Goal: Task Accomplishment & Management: Use online tool/utility

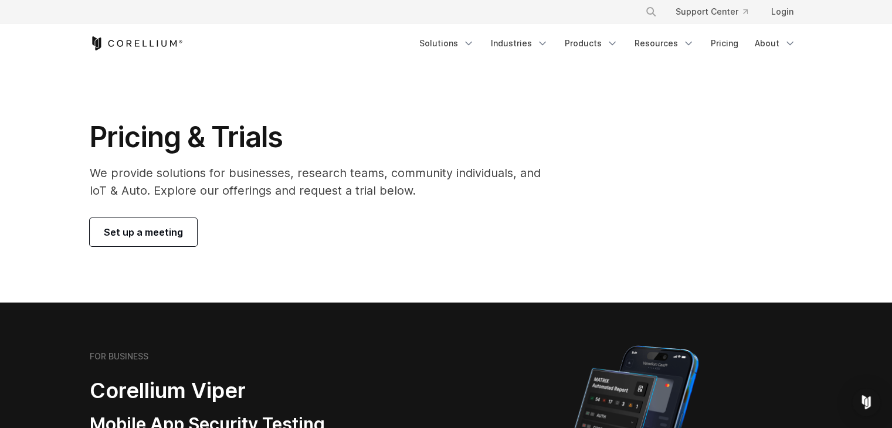
click at [148, 229] on span "Set up a meeting" at bounding box center [143, 232] width 79 height 14
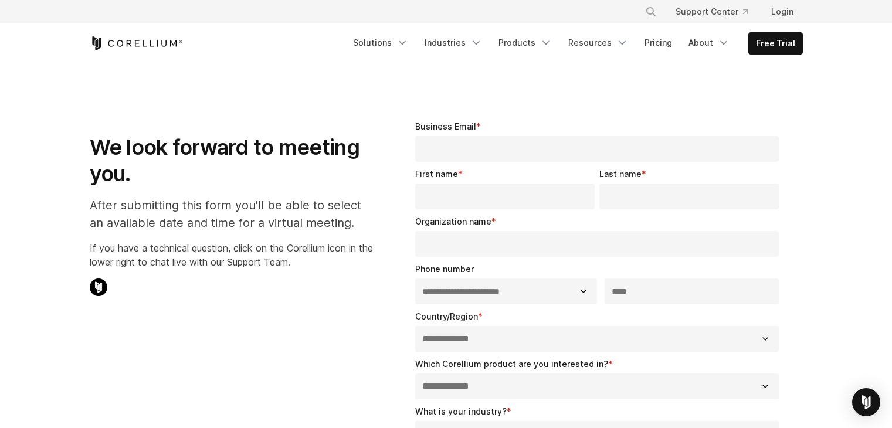
select select "**"
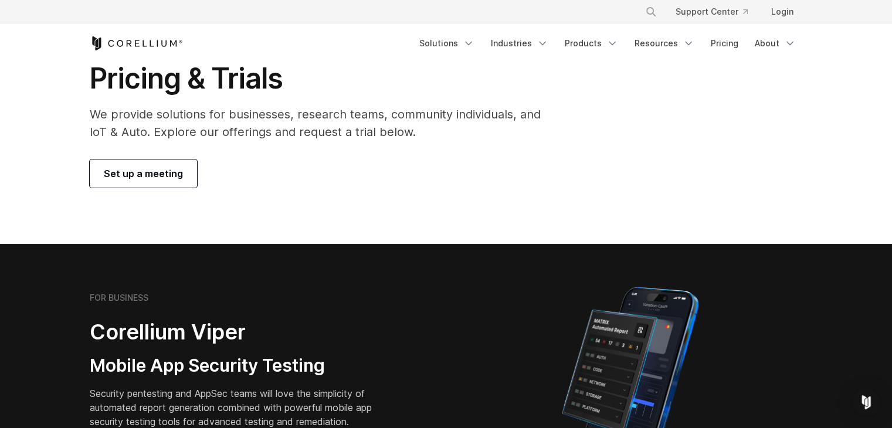
scroll to position [59, 0]
click at [730, 37] on link "Pricing" at bounding box center [725, 43] width 42 height 21
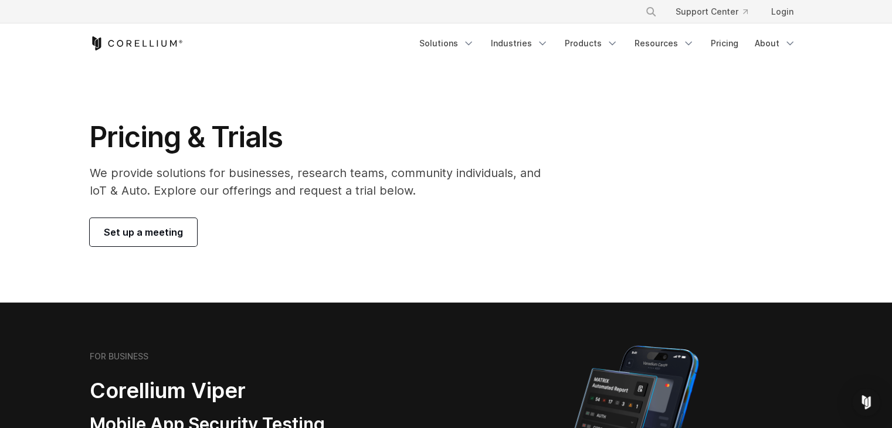
click at [221, 177] on p "We provide solutions for businesses, research teams, community individuals, and…" at bounding box center [324, 181] width 468 height 35
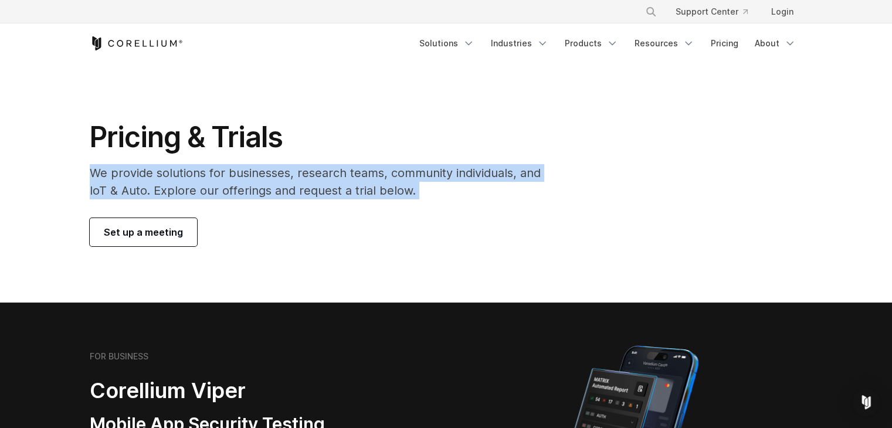
click at [221, 177] on p "We provide solutions for businesses, research teams, community individuals, and…" at bounding box center [324, 181] width 468 height 35
click at [322, 177] on p "We provide solutions for businesses, research teams, community individuals, and…" at bounding box center [324, 181] width 468 height 35
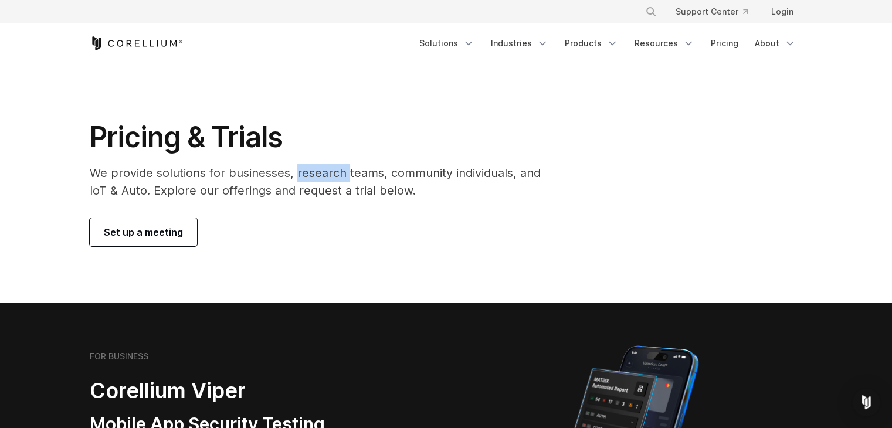
click at [322, 177] on p "We provide solutions for businesses, research teams, community individuals, and…" at bounding box center [324, 181] width 468 height 35
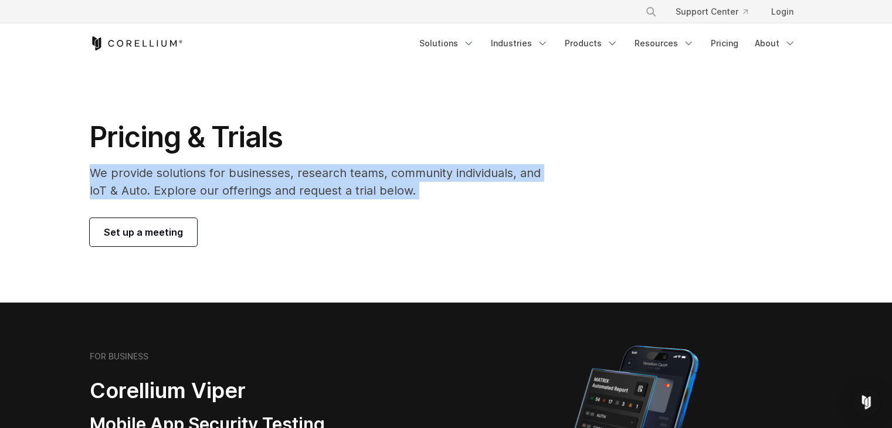
click at [322, 177] on p "We provide solutions for businesses, research teams, community individuals, and…" at bounding box center [324, 181] width 468 height 35
click at [660, 43] on link "Resources" at bounding box center [665, 43] width 74 height 21
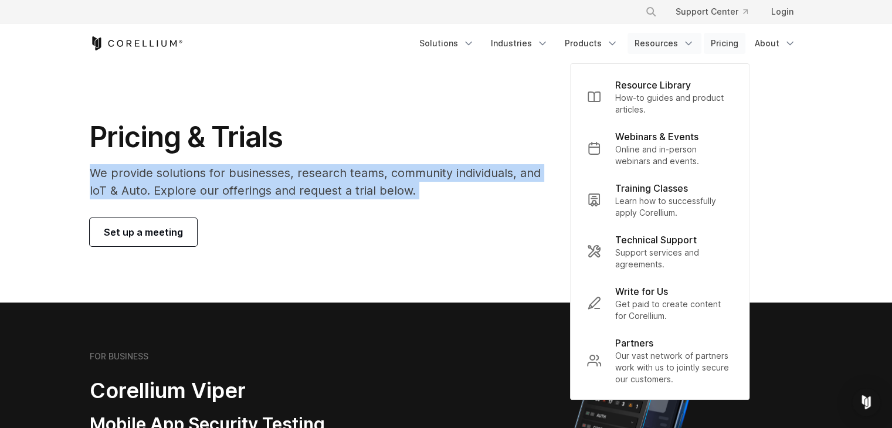
click at [736, 41] on link "Pricing" at bounding box center [725, 43] width 42 height 21
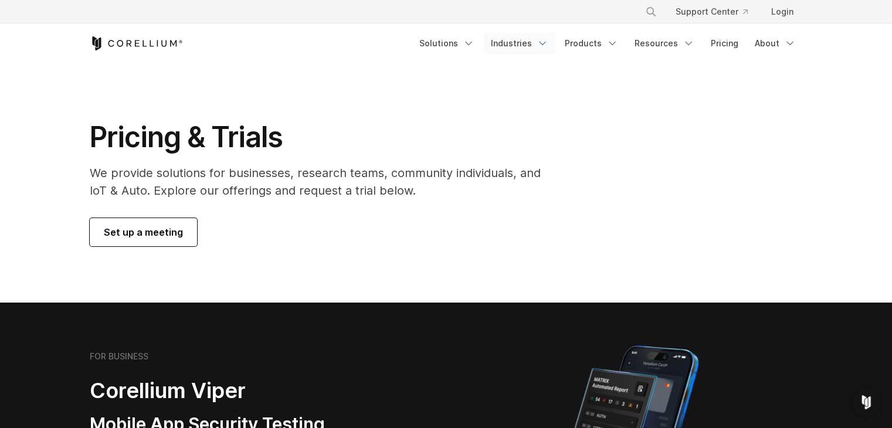
click at [528, 40] on link "Industries" at bounding box center [520, 43] width 72 height 21
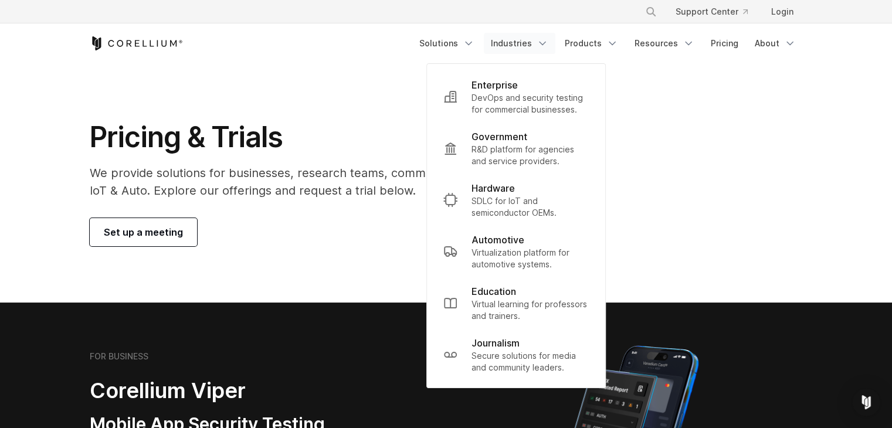
click at [127, 39] on icon "Corellium Home" at bounding box center [136, 43] width 93 height 14
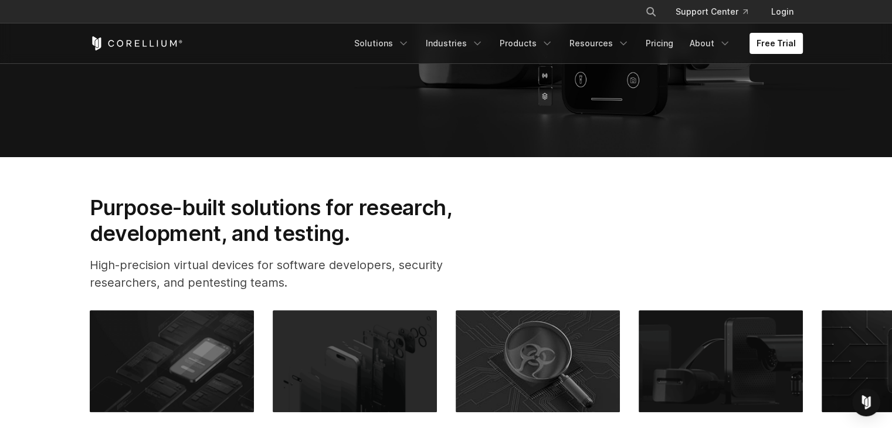
scroll to position [117, 0]
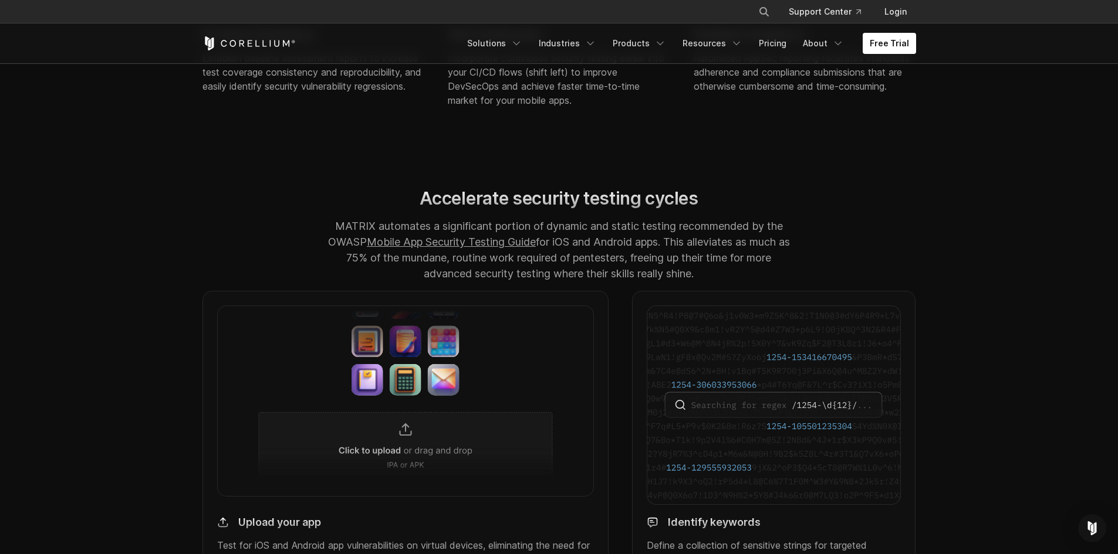
scroll to position [997, 0]
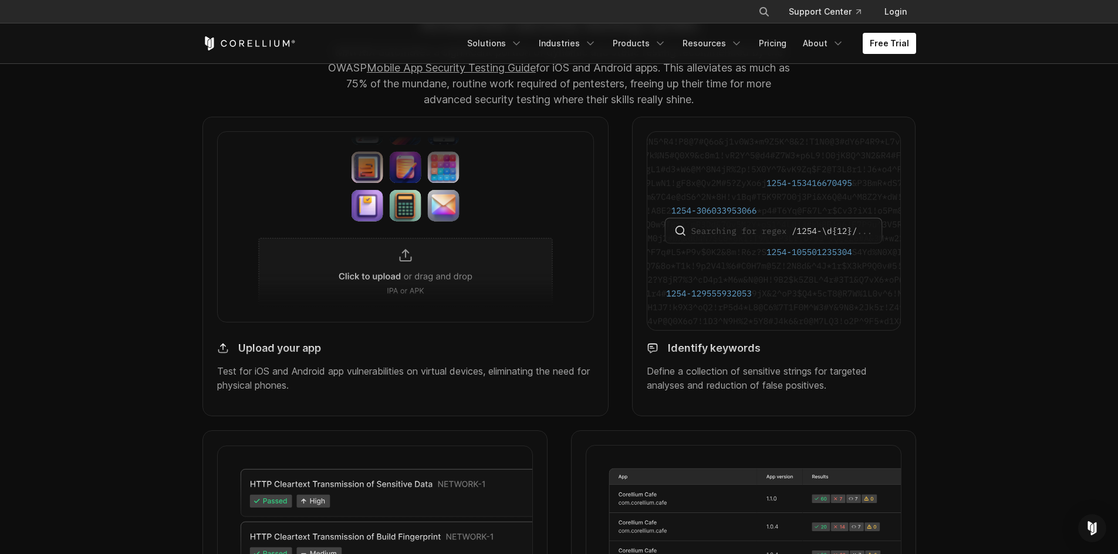
drag, startPoint x: 796, startPoint y: 249, endPoint x: 784, endPoint y: 252, distance: 12.3
click at [796, 249] on img at bounding box center [774, 230] width 254 height 199
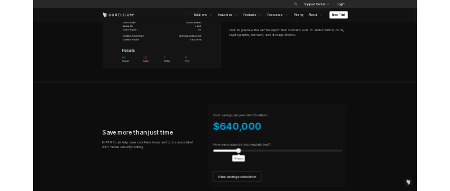
scroll to position [2112, 0]
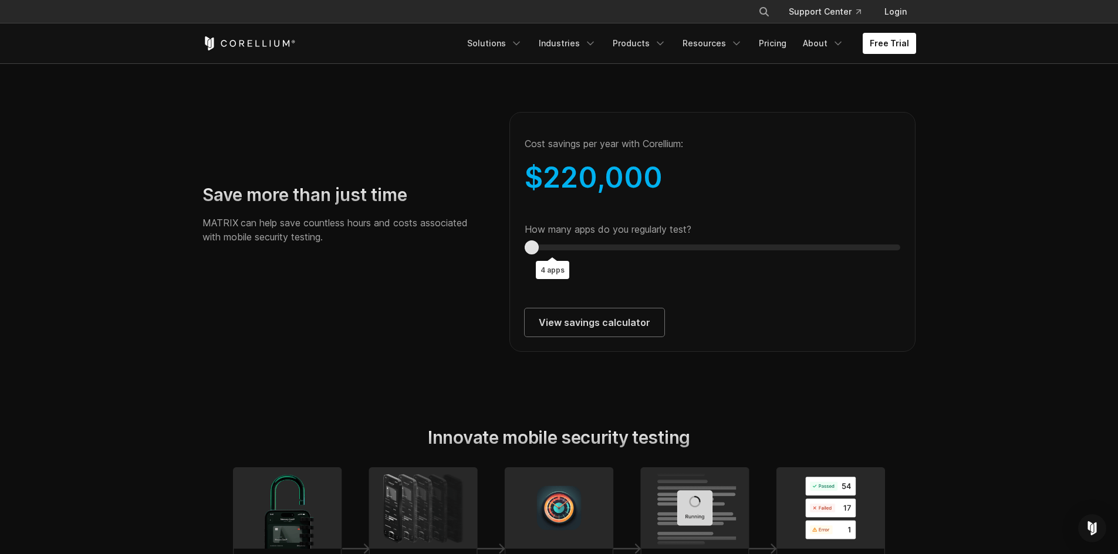
click at [445, 260] on div "Save more than just time MATRIX can help save countless hours and costs associa…" at bounding box center [559, 219] width 737 height 266
click at [452, 258] on div "Save more than just time MATRIX can help save countless hours and costs associa…" at bounding box center [559, 219] width 737 height 266
click at [483, 258] on div "Save more than just time MATRIX can help save countless hours and costs associa…" at bounding box center [559, 219] width 737 height 266
click at [472, 260] on div "Save more than just time MATRIX can help save countless hours and costs associa…" at bounding box center [559, 219] width 737 height 266
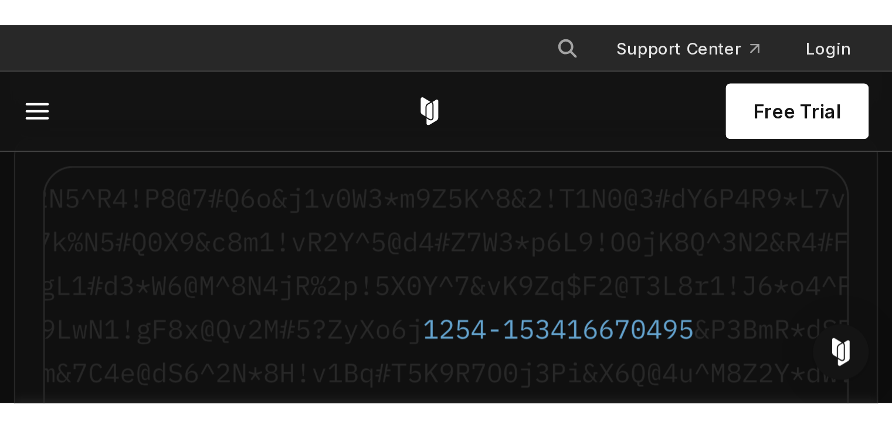
scroll to position [2110, 0]
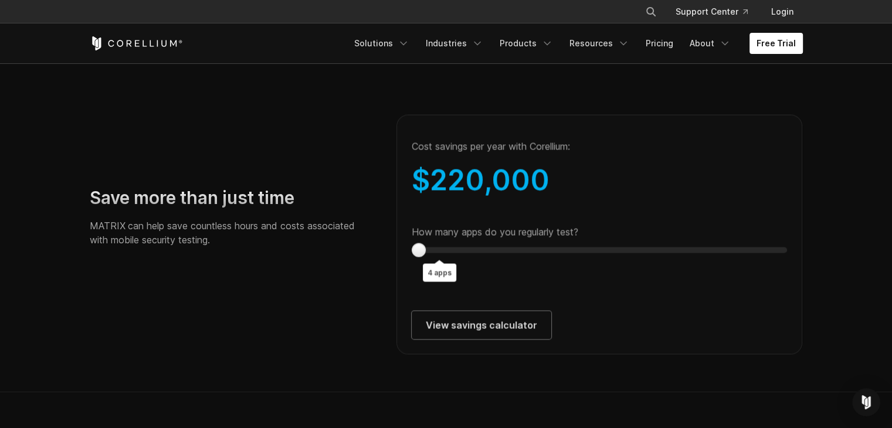
click at [439, 282] on output "4 apps" at bounding box center [439, 272] width 33 height 18
click at [426, 257] on div at bounding box center [419, 250] width 14 height 14
click at [437, 282] on output "4 apps" at bounding box center [439, 272] width 33 height 18
click at [528, 235] on div "Cost savings per year with Corellium: $ 220,000 How many apps do you regularly …" at bounding box center [600, 234] width 407 height 240
click at [448, 257] on div at bounding box center [441, 250] width 14 height 14
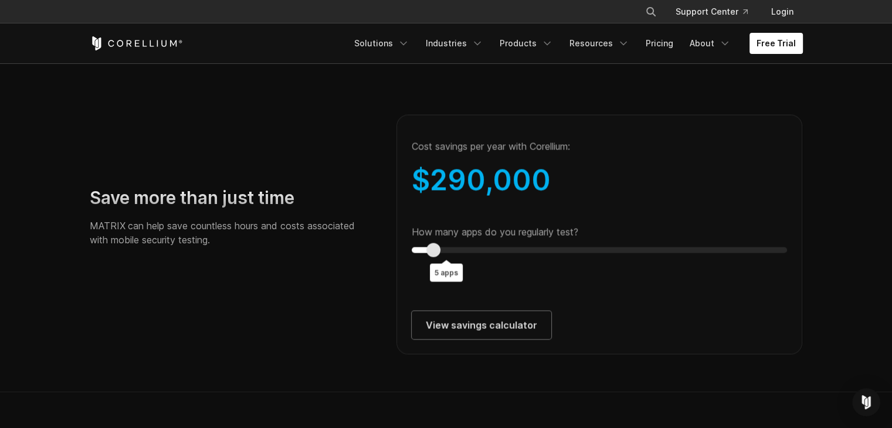
type input "*"
click at [354, 252] on div "Save more than just time MATRIX can help save countless hours and costs associa…" at bounding box center [446, 221] width 737 height 266
click at [480, 339] on link "View savings calculator" at bounding box center [482, 325] width 140 height 28
click at [488, 339] on link "View savings calculator" at bounding box center [482, 325] width 140 height 28
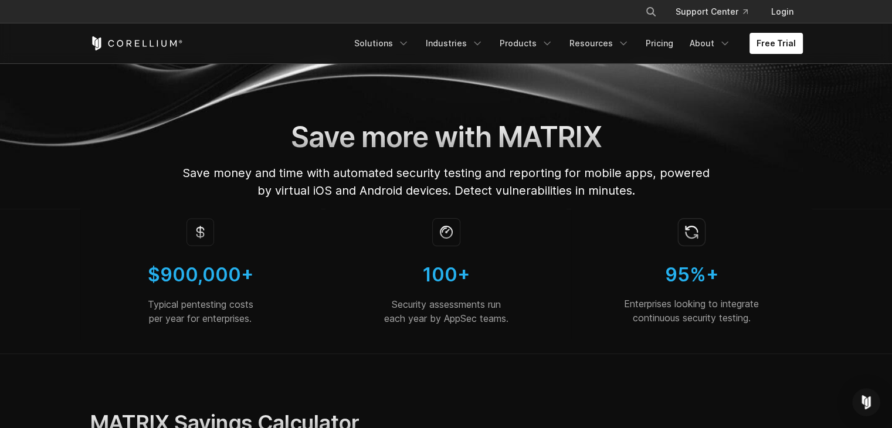
click at [330, 172] on span "Save money and time with automated security testing and reporting for mobile ap…" at bounding box center [445, 182] width 527 height 32
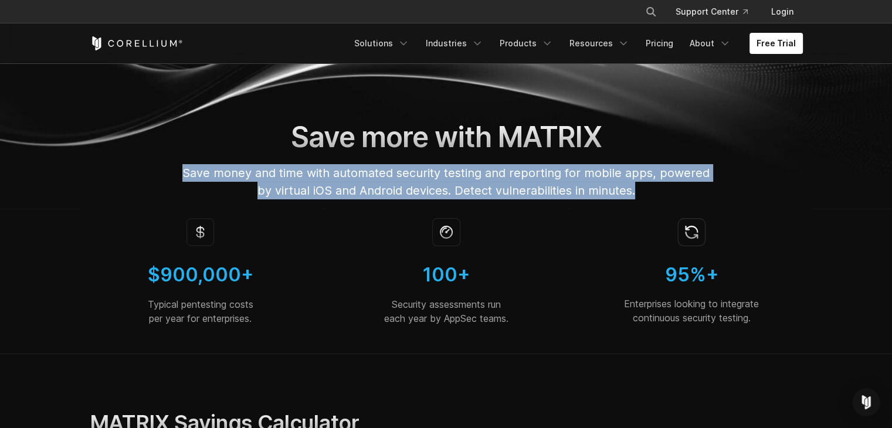
click at [330, 172] on span "Save money and time with automated security testing and reporting for mobile ap…" at bounding box center [445, 182] width 527 height 32
click at [390, 177] on span "Save money and time with automated security testing and reporting for mobile ap…" at bounding box center [445, 182] width 527 height 32
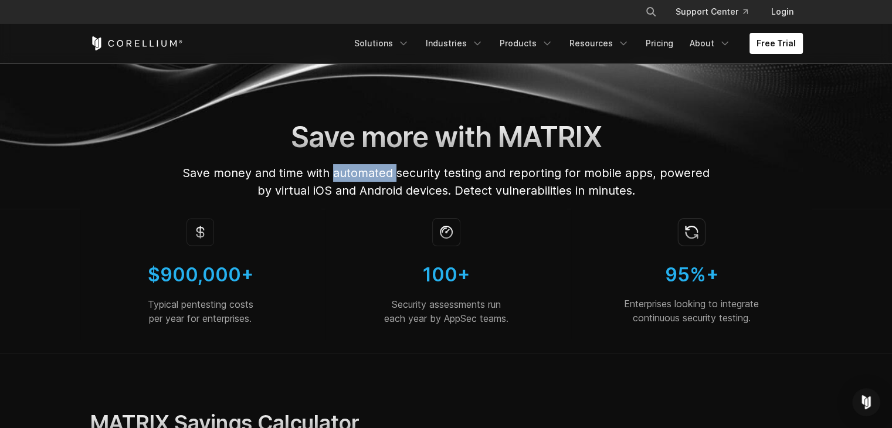
click at [390, 177] on span "Save money and time with automated security testing and reporting for mobile ap…" at bounding box center [445, 182] width 527 height 32
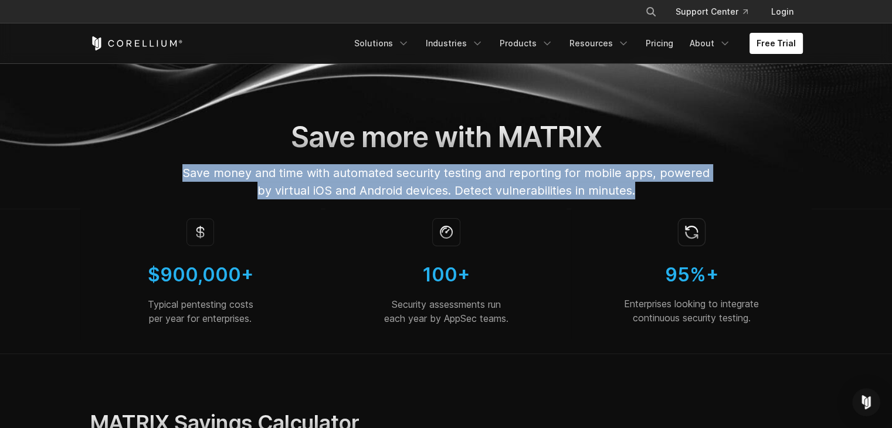
click at [390, 177] on span "Save money and time with automated security testing and reporting for mobile ap…" at bounding box center [445, 182] width 527 height 32
click at [420, 175] on span "Save money and time with automated security testing and reporting for mobile ap…" at bounding box center [445, 182] width 527 height 32
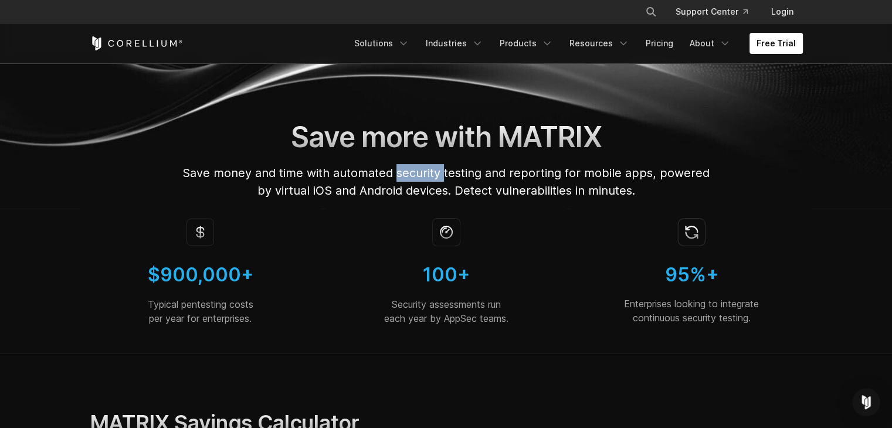
click at [420, 175] on span "Save money and time with automated security testing and reporting for mobile ap…" at bounding box center [445, 182] width 527 height 32
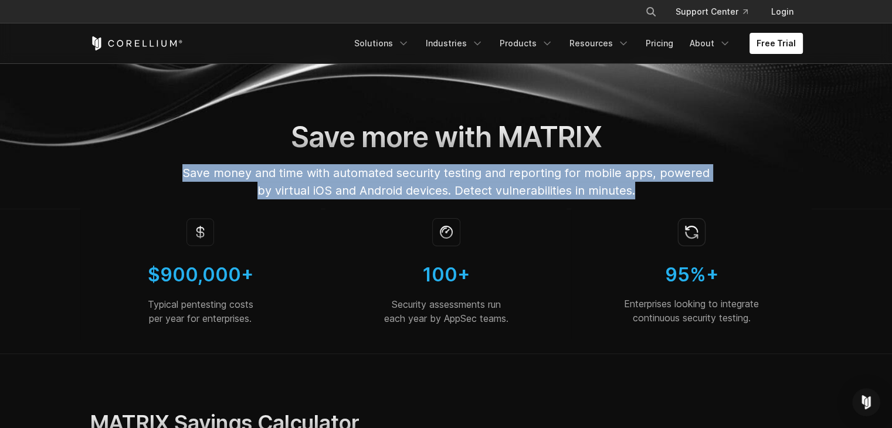
click at [420, 175] on span "Save money and time with automated security testing and reporting for mobile ap…" at bounding box center [445, 182] width 527 height 32
click at [662, 41] on link "Pricing" at bounding box center [660, 43] width 42 height 21
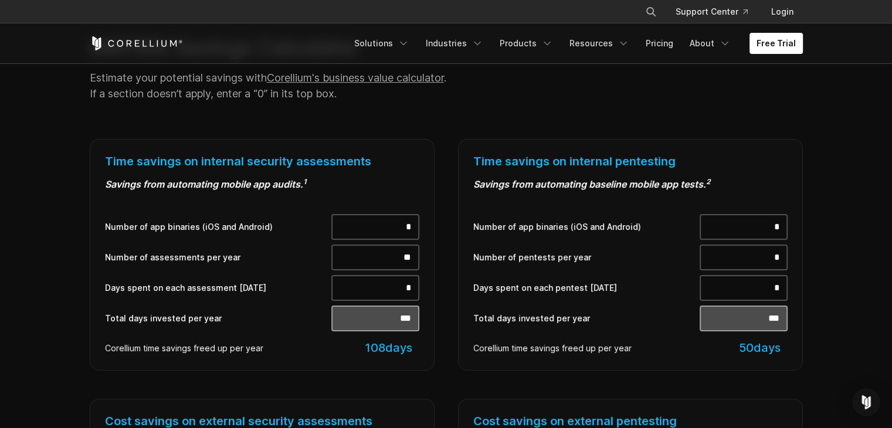
scroll to position [352, 0]
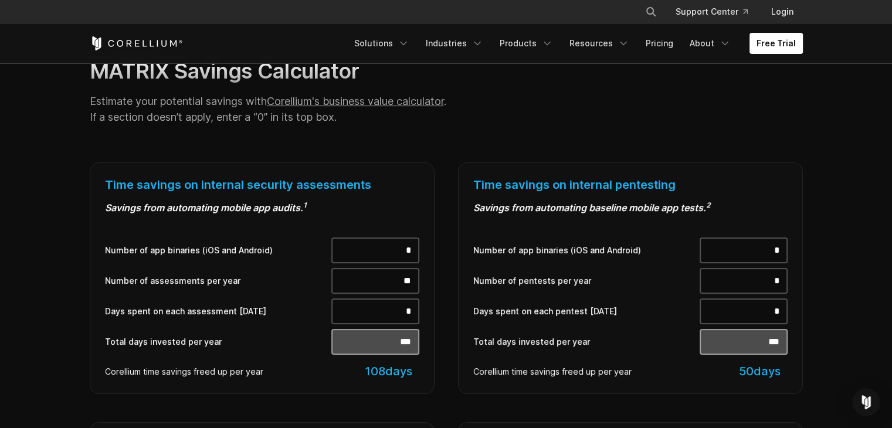
drag, startPoint x: 385, startPoint y: 255, endPoint x: 481, endPoint y: 255, distance: 95.6
type input "*"
type input "**"
click at [470, 187] on div "Time savings on internal pentesting Savings from automating baseline mobile app…" at bounding box center [630, 279] width 345 height 232
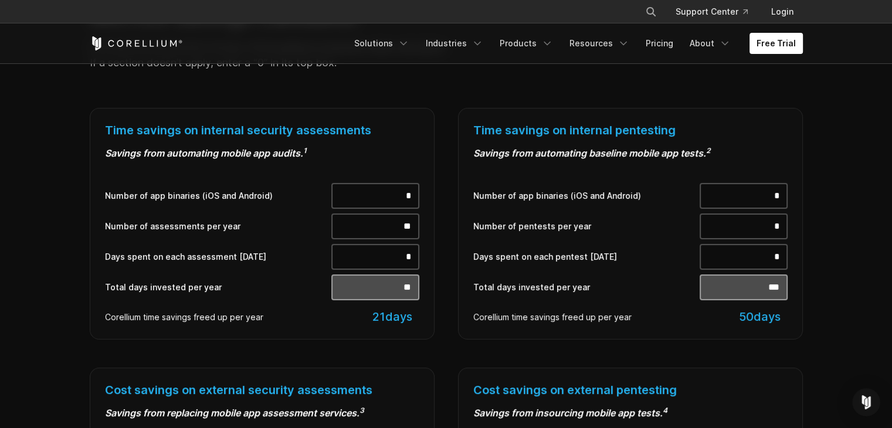
scroll to position [469, 0]
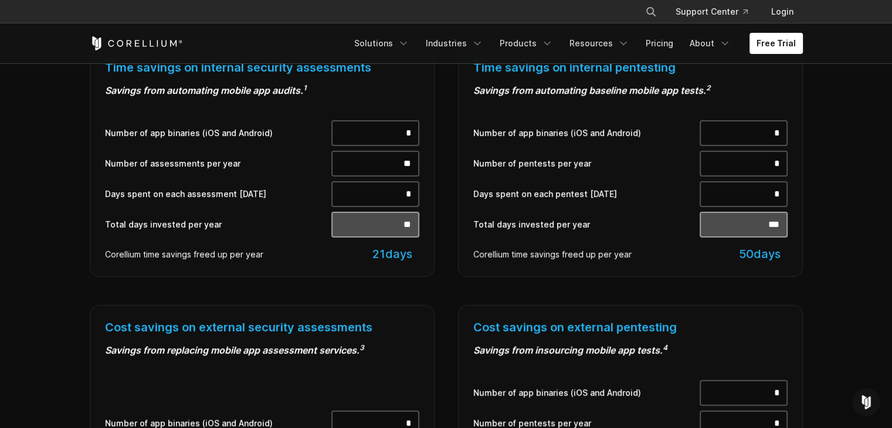
click at [403, 164] on input "**" at bounding box center [375, 164] width 88 height 26
type input "*"
click at [451, 154] on div "Time savings on internal pentesting Savings from automating baseline mobile app…" at bounding box center [630, 161] width 368 height 232
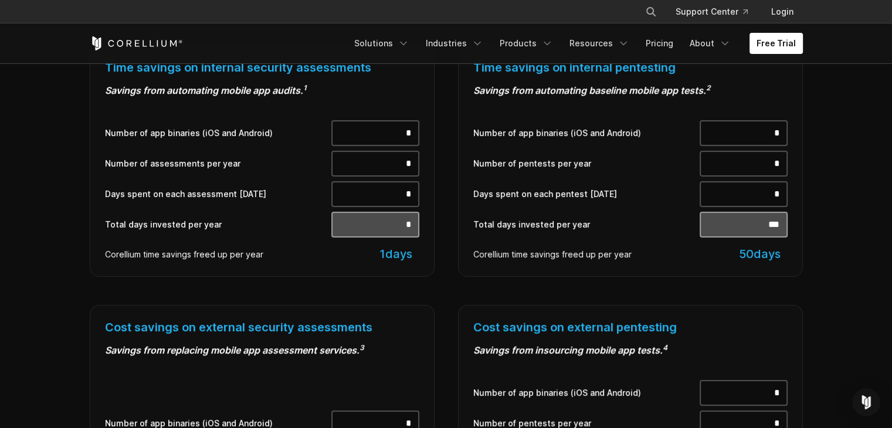
click at [402, 198] on input "*" at bounding box center [375, 194] width 88 height 26
click at [402, 198] on input "**" at bounding box center [375, 194] width 88 height 26
type input "**"
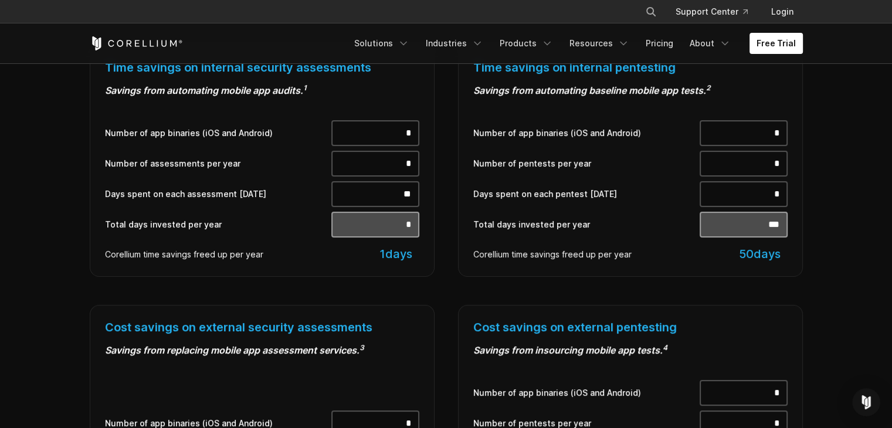
type input "**"
click at [517, 188] on label "Days spent on each pentest [DATE]" at bounding box center [586, 194] width 226 height 12
drag, startPoint x: 396, startPoint y: 159, endPoint x: 458, endPoint y: 161, distance: 61.6
click at [458, 161] on div "Time savings on internal security assessments Savings from automating mobile ap…" at bounding box center [446, 320] width 737 height 550
type input "*"
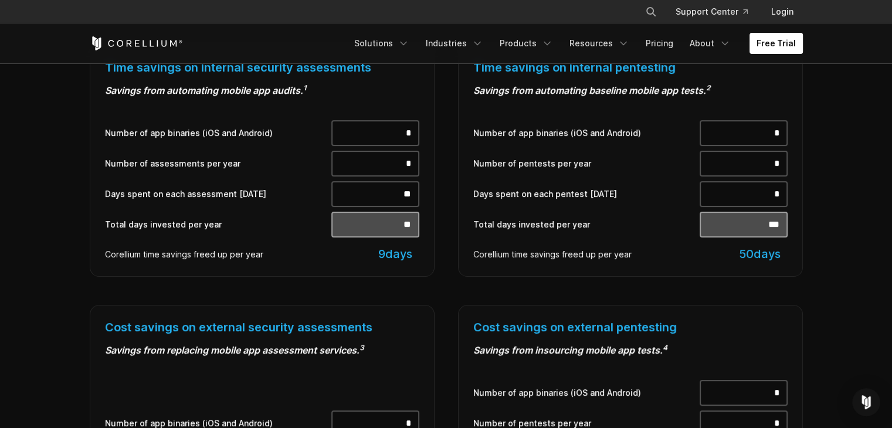
type input "**"
click at [476, 153] on div "Number of pentests per year *" at bounding box center [630, 164] width 314 height 26
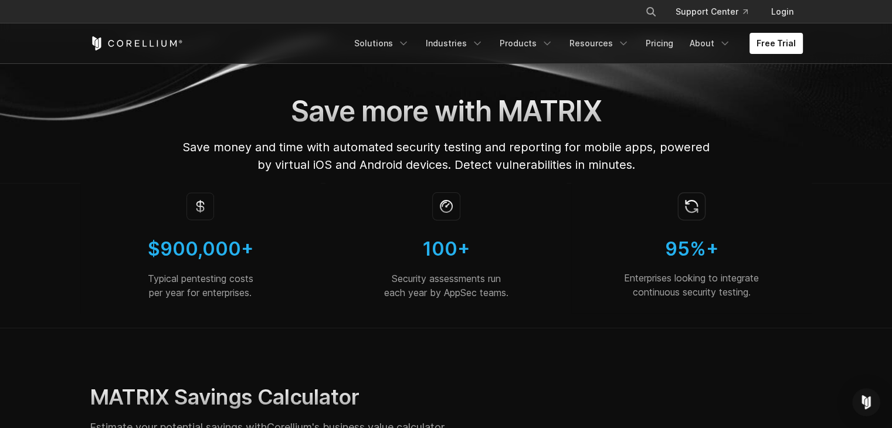
scroll to position [0, 0]
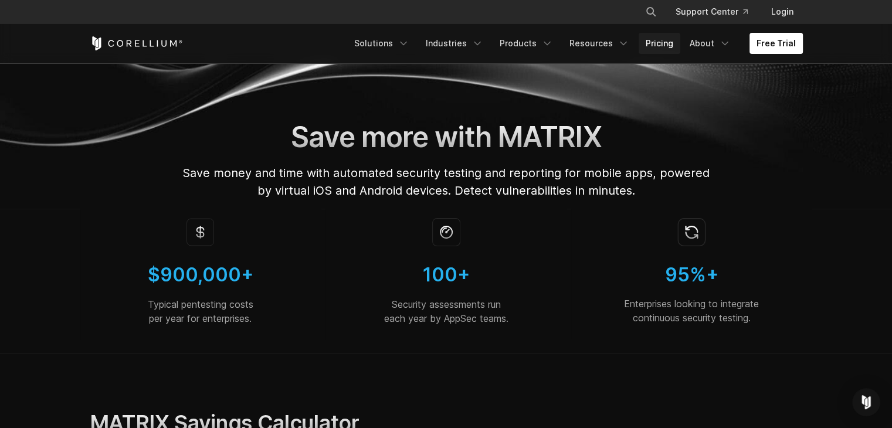
click at [657, 46] on link "Pricing" at bounding box center [660, 43] width 42 height 21
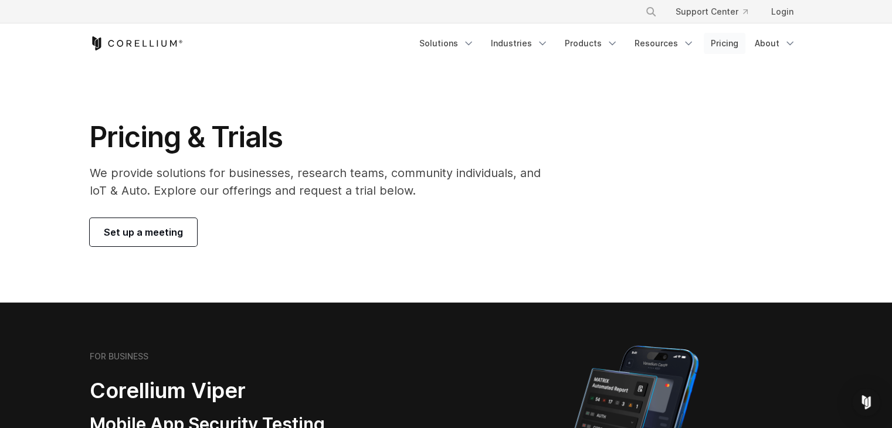
click at [721, 43] on link "Pricing" at bounding box center [725, 43] width 42 height 21
click at [134, 232] on span "Set up a meeting" at bounding box center [143, 232] width 79 height 14
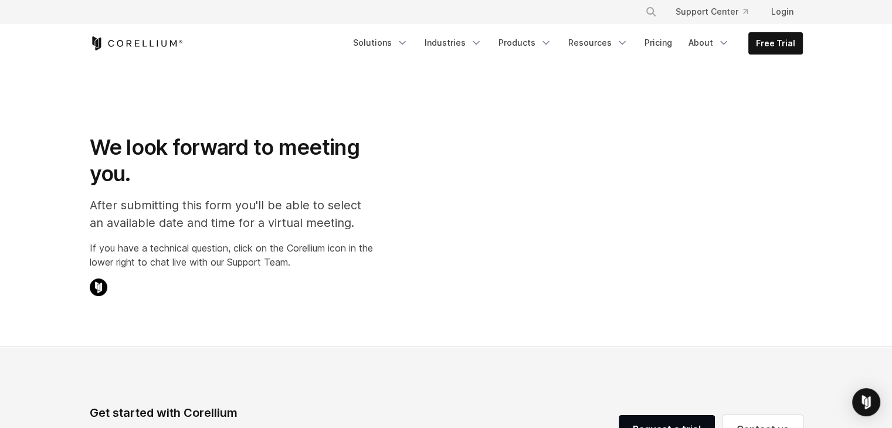
select select "**"
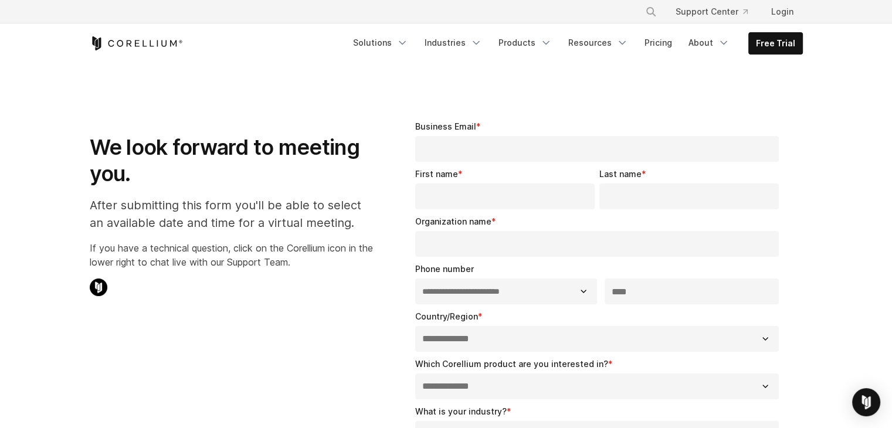
click at [519, 144] on input "Business Email *" at bounding box center [597, 149] width 364 height 26
click at [363, 177] on h1 "We look forward to meeting you." at bounding box center [231, 160] width 283 height 53
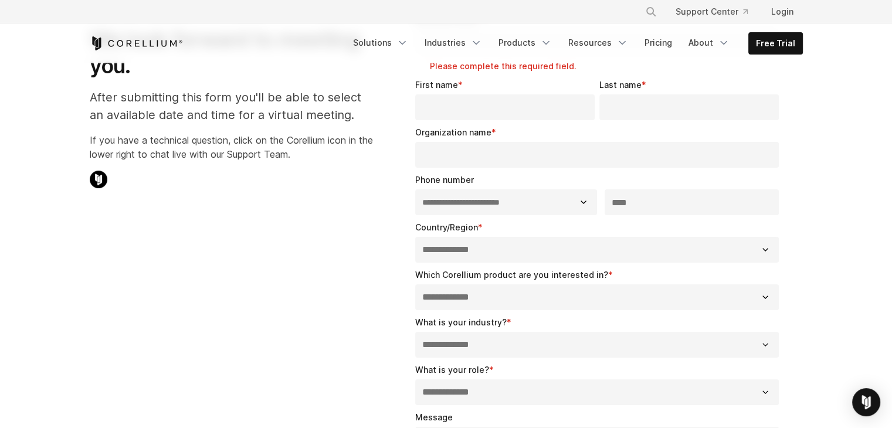
scroll to position [293, 0]
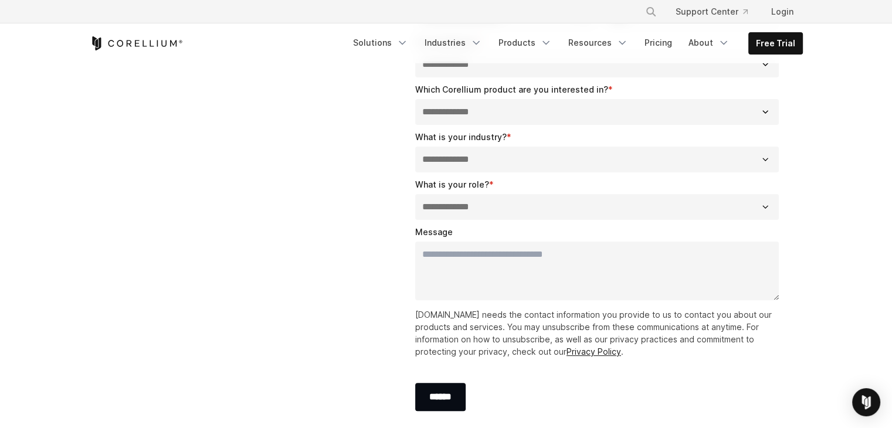
click at [506, 101] on select "**********" at bounding box center [597, 112] width 364 height 26
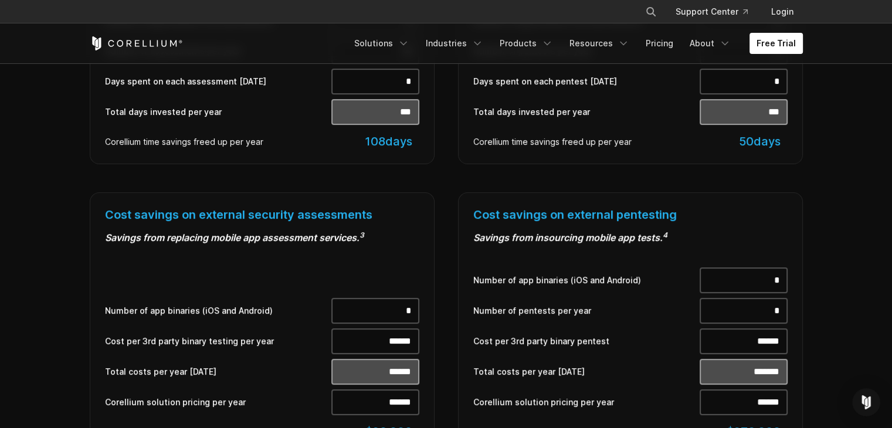
scroll to position [763, 0]
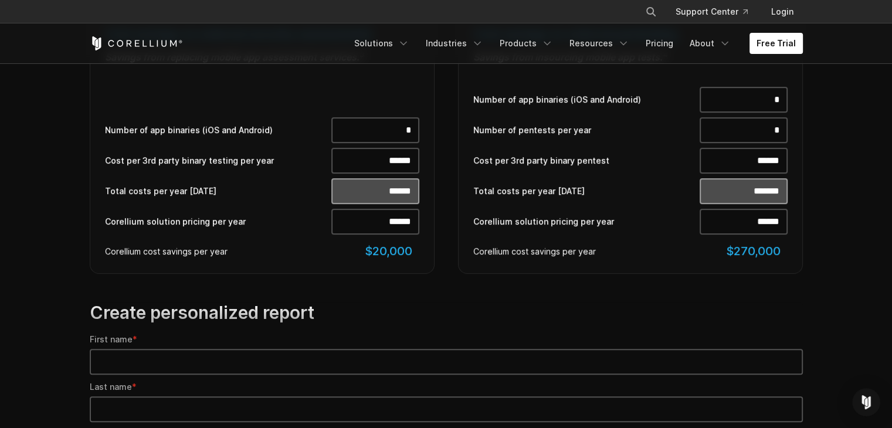
drag, startPoint x: 401, startPoint y: 129, endPoint x: 454, endPoint y: 128, distance: 53.4
click at [454, 128] on div "Time savings on internal security assessments Savings from automating mobile ap…" at bounding box center [446, 27] width 737 height 550
type input "*"
type input "******"
click at [441, 146] on div "Cost savings on external security assessments Savings from replacing mobile app…" at bounding box center [262, 143] width 368 height 262
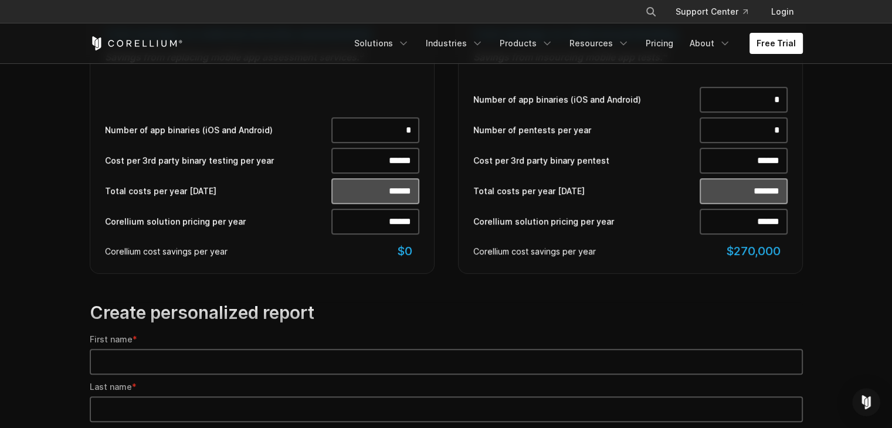
click at [366, 221] on input "******" at bounding box center [375, 222] width 88 height 26
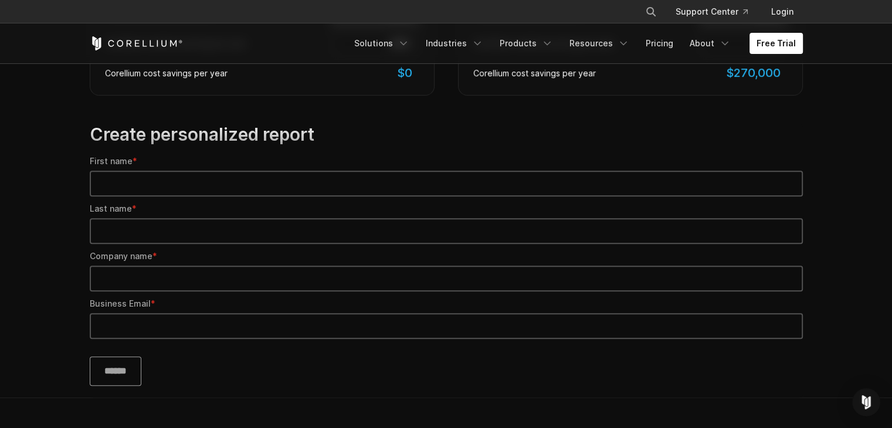
scroll to position [1115, 0]
